Goal: Transaction & Acquisition: Purchase product/service

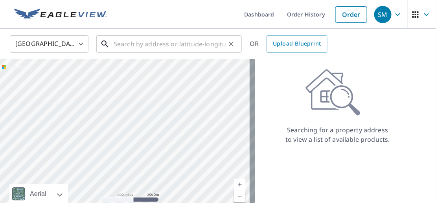
click at [130, 43] on input "text" at bounding box center [170, 44] width 112 height 22
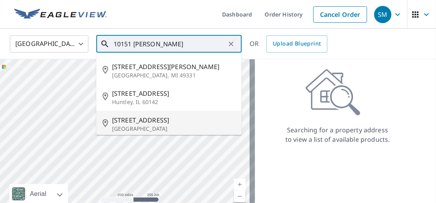
click at [146, 124] on span "[STREET_ADDRESS]" at bounding box center [173, 120] width 123 height 9
type input "[STREET_ADDRESS]"
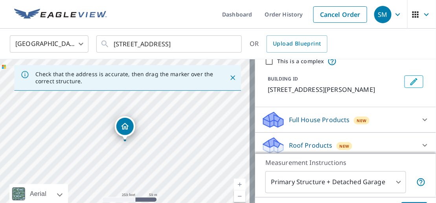
scroll to position [79, 0]
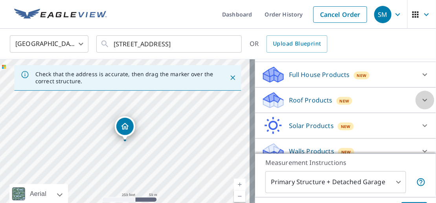
click at [420, 105] on icon at bounding box center [424, 100] width 9 height 9
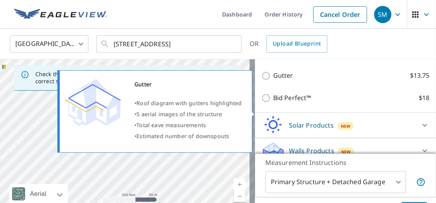
scroll to position [187, 0]
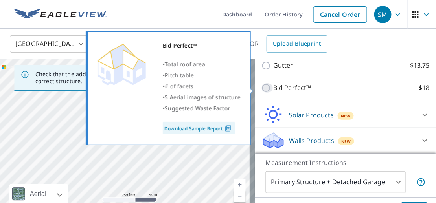
click at [261, 89] on input "Bid Perfect™ $18" at bounding box center [267, 87] width 12 height 9
checkbox input "true"
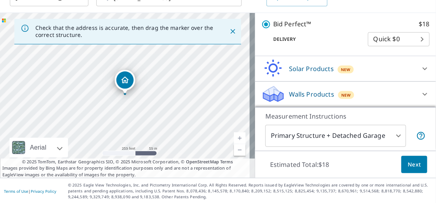
scroll to position [47, 0]
click at [420, 93] on icon at bounding box center [424, 93] width 9 height 9
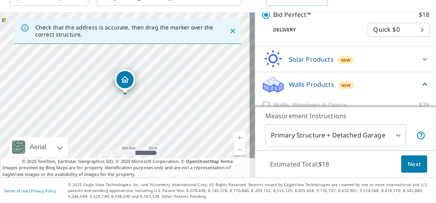
scroll to position [217, 0]
click at [420, 89] on icon at bounding box center [424, 84] width 9 height 9
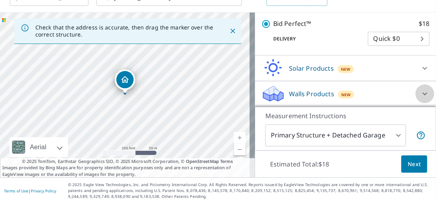
click at [420, 93] on icon at bounding box center [424, 93] width 9 height 9
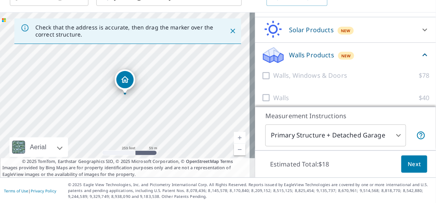
scroll to position [256, 0]
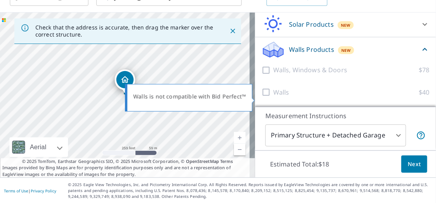
click at [261, 97] on div at bounding box center [267, 93] width 12 height 10
click at [261, 95] on div at bounding box center [267, 93] width 12 height 10
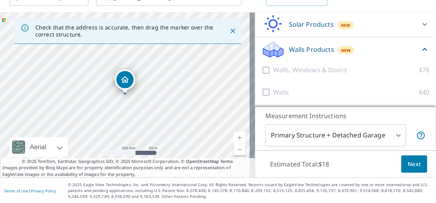
click at [409, 162] on span "Next" at bounding box center [414, 165] width 13 height 10
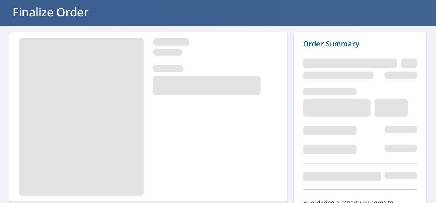
scroll to position [91, 0]
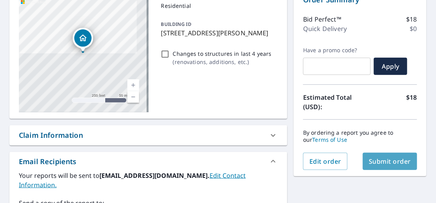
click at [387, 157] on span "Submit order" at bounding box center [390, 161] width 42 height 9
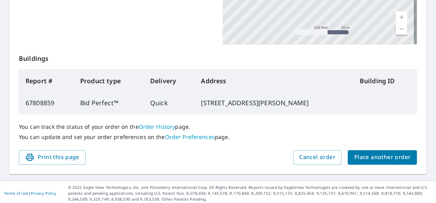
scroll to position [265, 0]
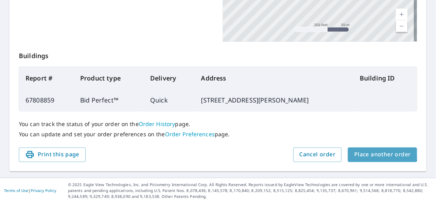
click at [376, 153] on span "Place another order" at bounding box center [382, 155] width 57 height 10
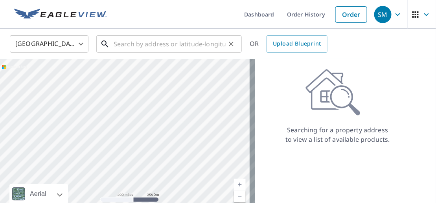
click at [150, 45] on input "text" at bounding box center [170, 44] width 112 height 22
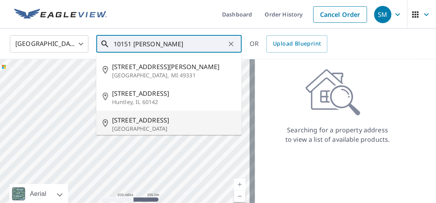
click at [149, 123] on span "[STREET_ADDRESS]" at bounding box center [173, 120] width 123 height 9
type input "[STREET_ADDRESS]"
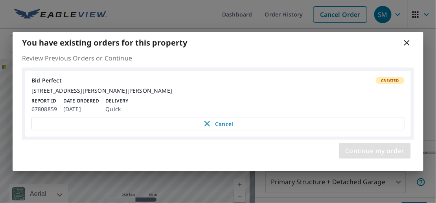
click at [373, 156] on span "Continue my order" at bounding box center [374, 150] width 59 height 11
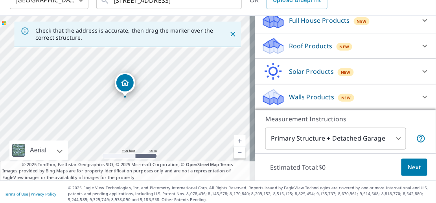
scroll to position [47, 0]
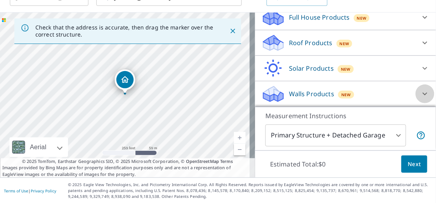
click at [420, 95] on icon at bounding box center [424, 93] width 9 height 9
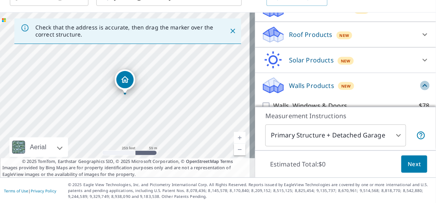
click at [420, 90] on icon at bounding box center [424, 85] width 9 height 9
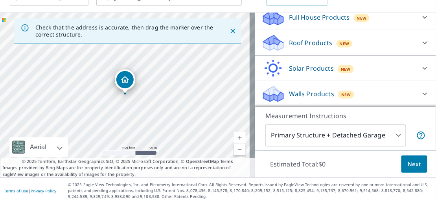
click at [272, 90] on icon at bounding box center [273, 91] width 20 height 10
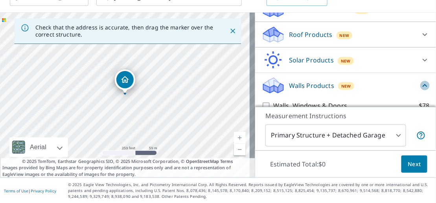
click at [420, 90] on icon at bounding box center [424, 85] width 9 height 9
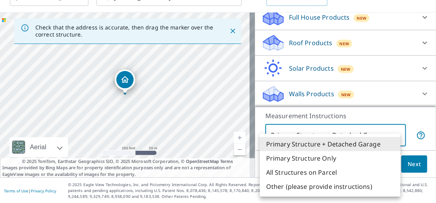
click at [392, 134] on body "SM SM Dashboard Order History Cancel Order SM [GEOGRAPHIC_DATA] [GEOGRAPHIC_DAT…" at bounding box center [218, 101] width 436 height 203
click at [394, 108] on div at bounding box center [218, 101] width 436 height 203
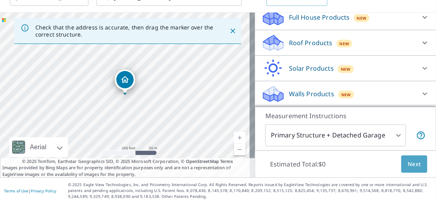
click at [412, 163] on span "Next" at bounding box center [414, 165] width 13 height 10
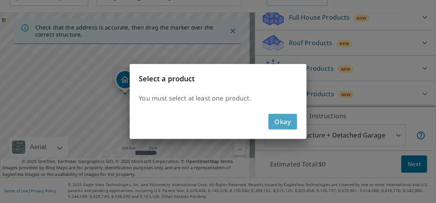
click at [291, 118] on button "Okay" at bounding box center [283, 122] width 29 height 16
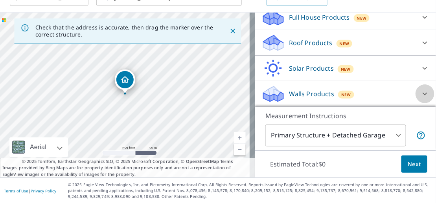
click at [420, 90] on icon at bounding box center [424, 93] width 9 height 9
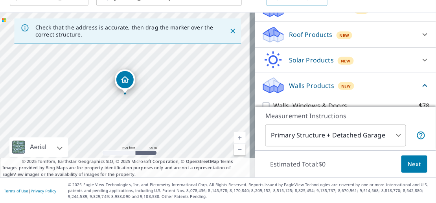
click at [420, 90] on icon at bounding box center [424, 85] width 9 height 9
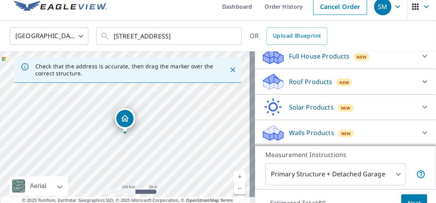
scroll to position [0, 0]
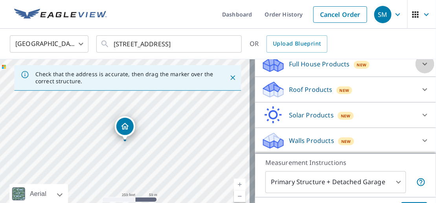
click at [420, 64] on icon at bounding box center [424, 63] width 9 height 9
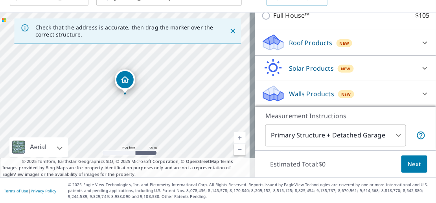
scroll to position [47, 0]
click at [420, 92] on icon at bounding box center [424, 93] width 9 height 9
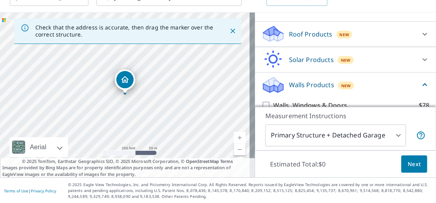
click at [420, 90] on icon at bounding box center [424, 84] width 9 height 9
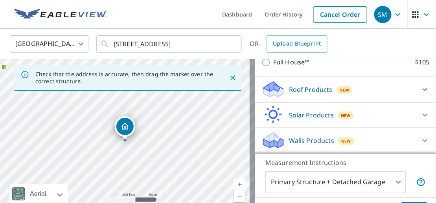
click at [289, 140] on p "Walls Products" at bounding box center [311, 140] width 45 height 9
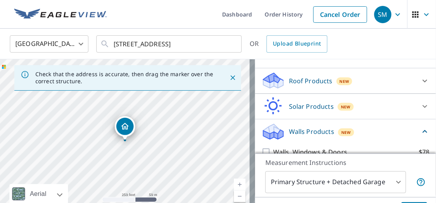
click at [289, 136] on p "Walls Products" at bounding box center [311, 131] width 45 height 9
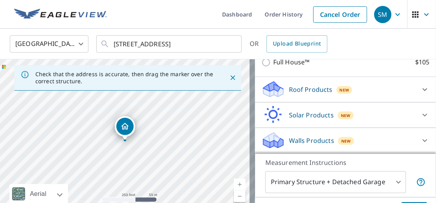
click at [303, 115] on p "Solar Products" at bounding box center [311, 114] width 45 height 9
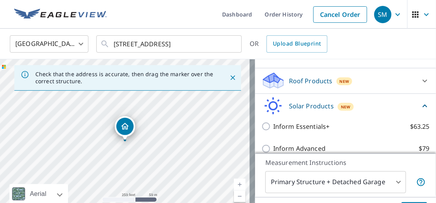
click at [374, 90] on div "Roof Products New" at bounding box center [338, 81] width 154 height 18
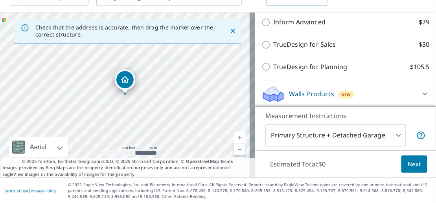
scroll to position [47, 0]
click at [420, 96] on icon at bounding box center [424, 93] width 9 height 9
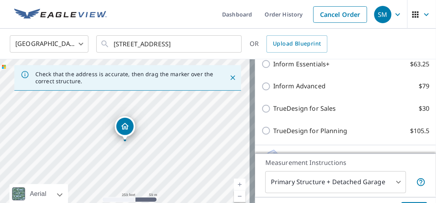
scroll to position [259, 0]
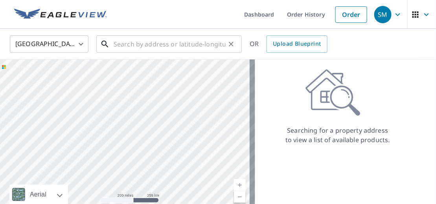
click at [128, 47] on input "text" at bounding box center [170, 44] width 112 height 22
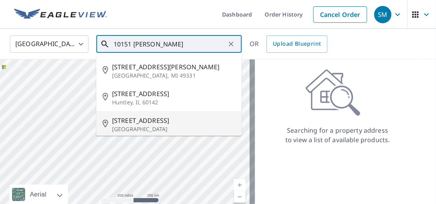
click at [151, 119] on span "[STREET_ADDRESS]" at bounding box center [173, 120] width 123 height 9
type input "[STREET_ADDRESS]"
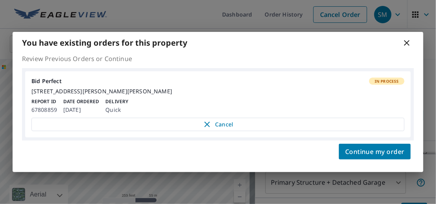
click at [406, 40] on icon at bounding box center [407, 43] width 6 height 6
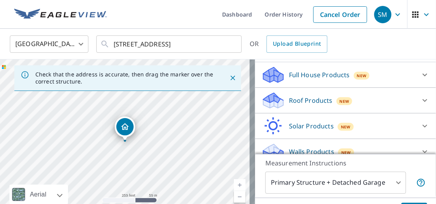
scroll to position [98, 0]
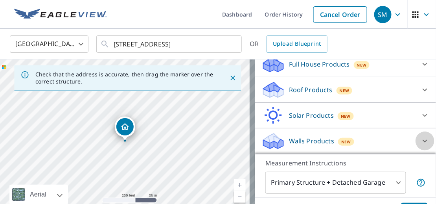
click at [420, 142] on icon at bounding box center [424, 140] width 9 height 9
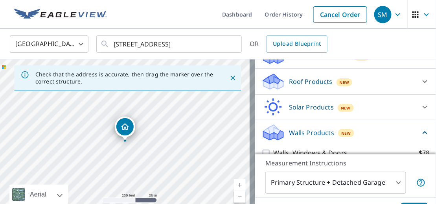
click at [423, 134] on icon at bounding box center [425, 132] width 5 height 3
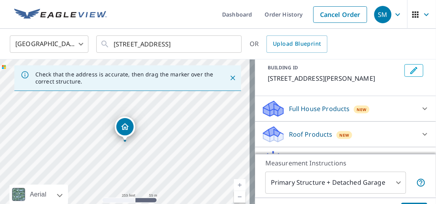
scroll to position [0, 0]
